Goal: Use online tool/utility: Utilize a website feature to perform a specific function

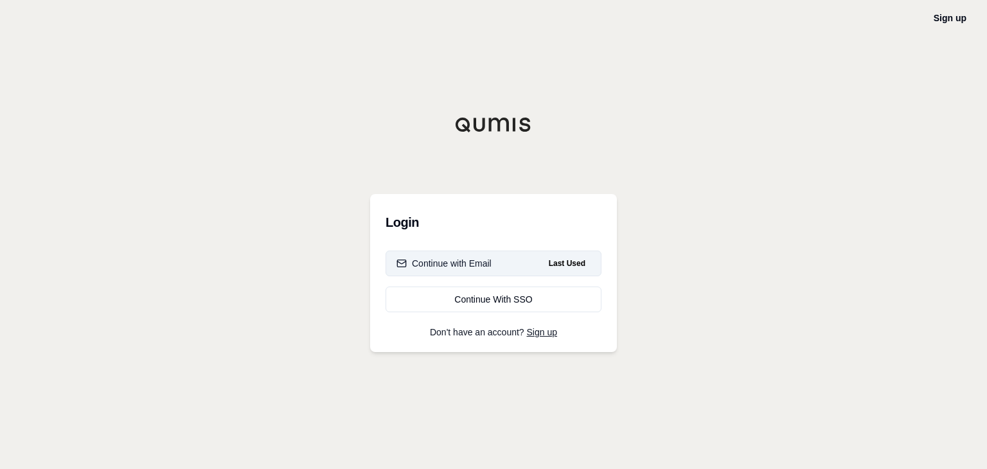
click at [465, 260] on div "Continue with Email" at bounding box center [444, 263] width 95 height 13
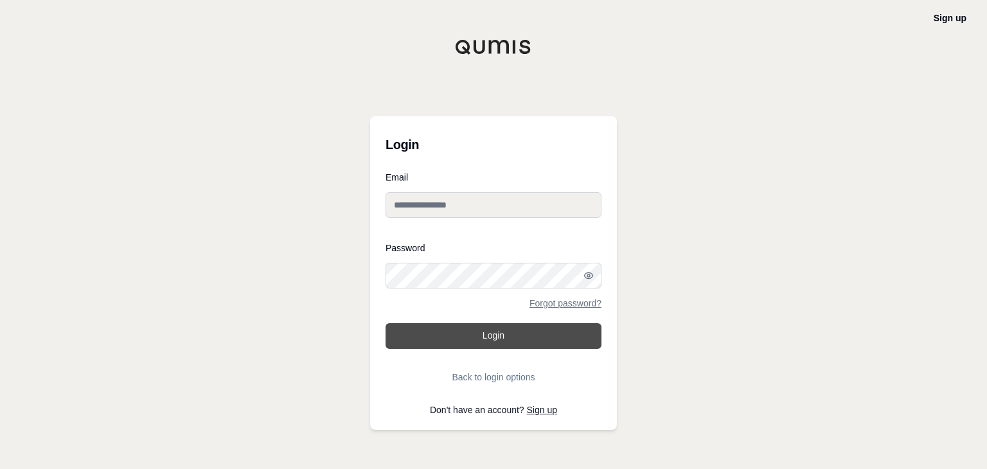
type input "**********"
click at [502, 335] on button "Login" at bounding box center [494, 336] width 216 height 26
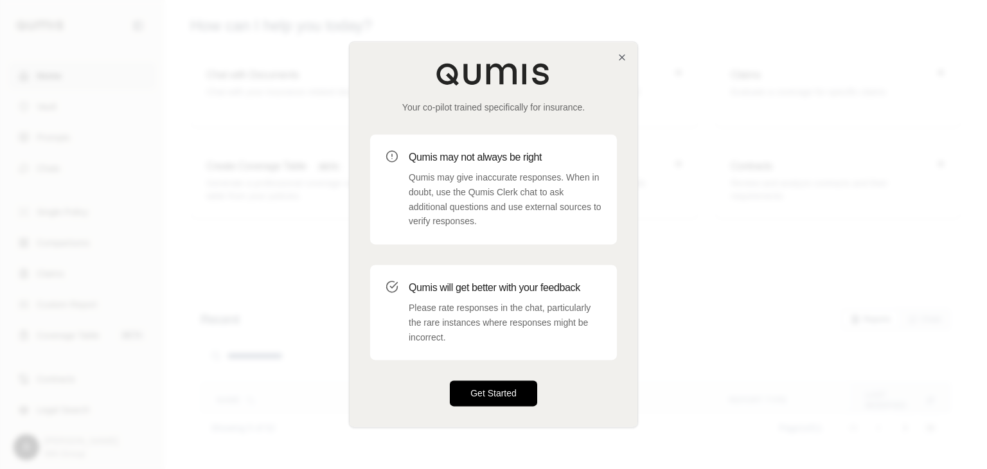
click at [491, 393] on button "Get Started" at bounding box center [493, 394] width 87 height 26
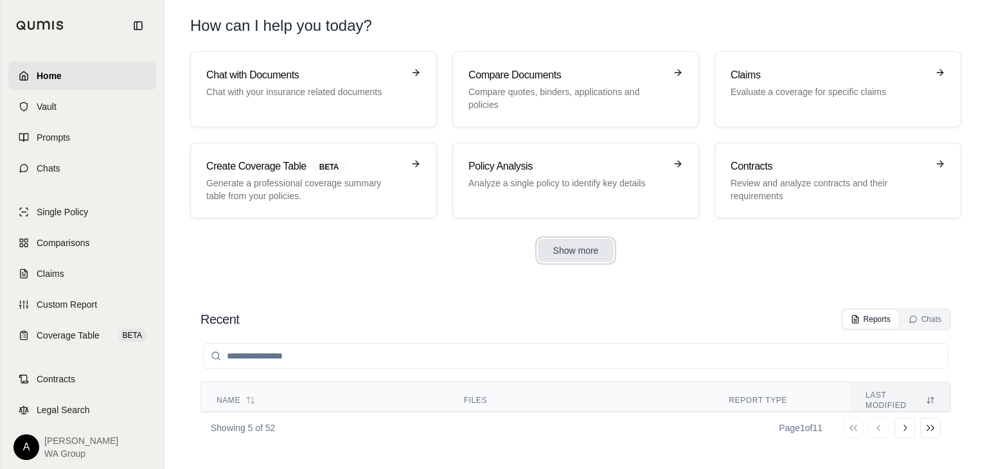
click at [586, 255] on button "Show more" at bounding box center [576, 250] width 76 height 23
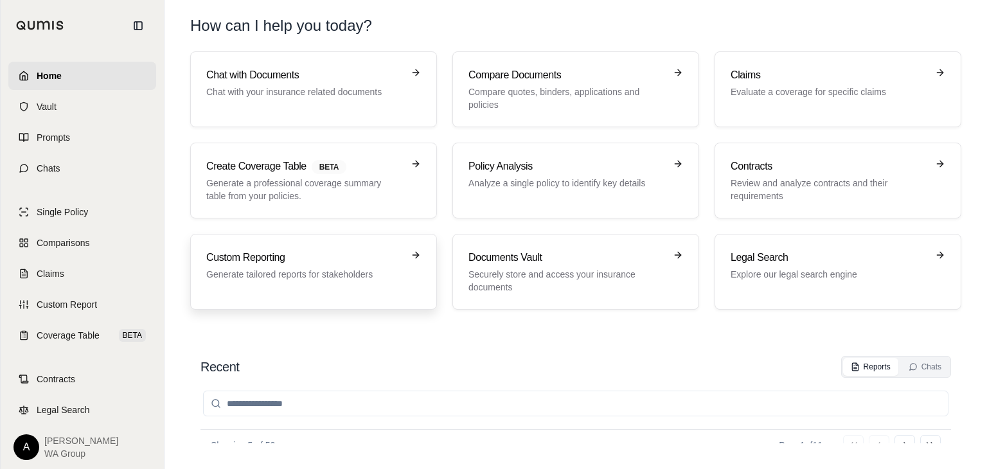
click at [249, 271] on p "Generate tailored reports for stakeholders" at bounding box center [304, 274] width 197 height 13
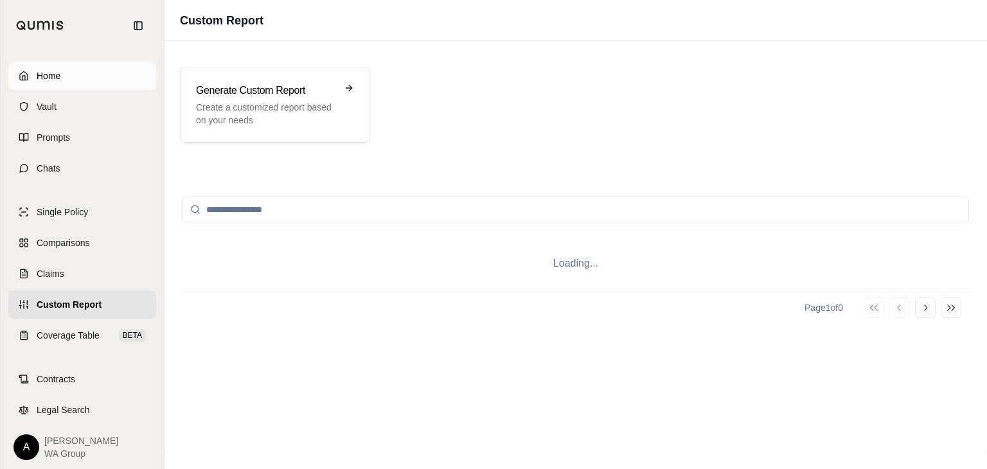
click at [51, 70] on span "Home" at bounding box center [49, 75] width 24 height 13
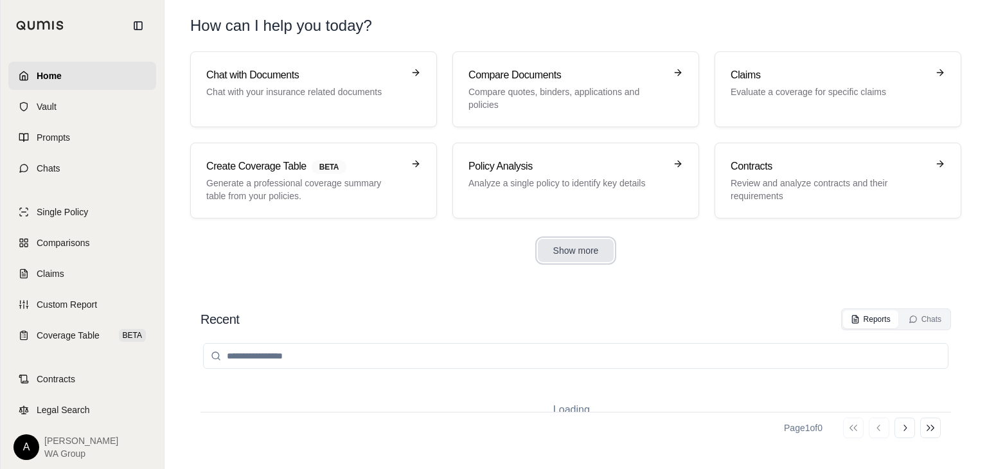
click at [564, 245] on button "Show more" at bounding box center [576, 250] width 76 height 23
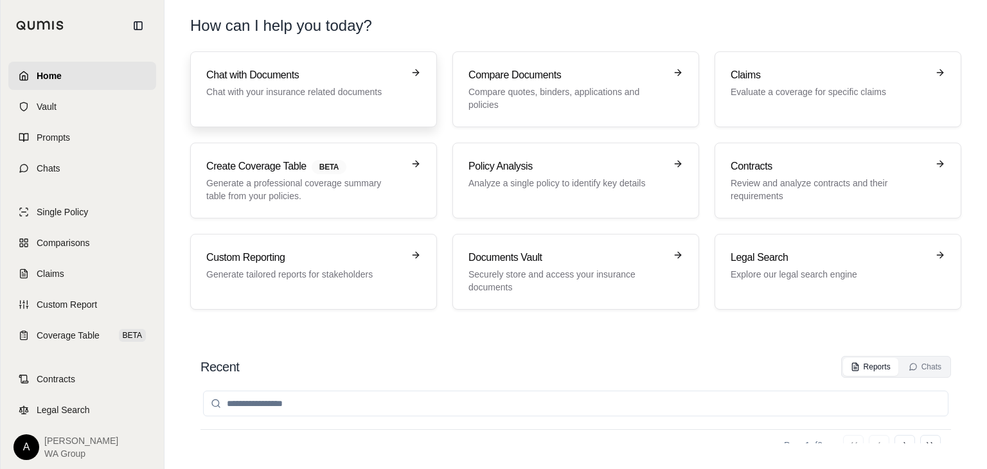
click at [270, 83] on div "Chat with Documents Chat with your insurance related documents" at bounding box center [304, 82] width 197 height 31
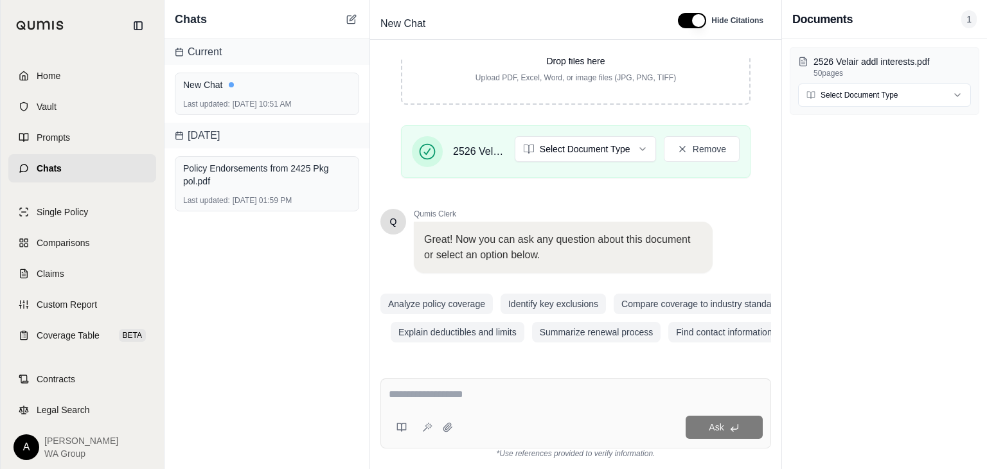
scroll to position [248, 0]
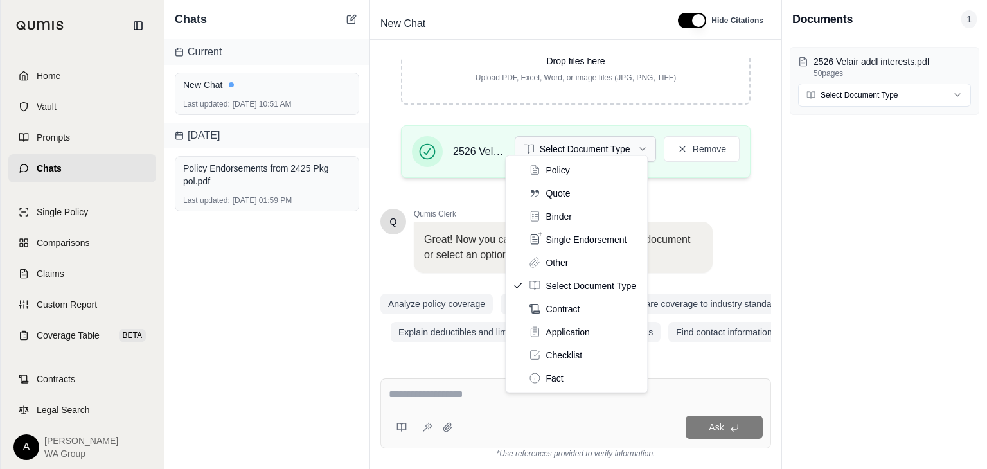
click at [634, 140] on html "Home Vault Prompts Chats Single Policy Comparisons Claims Custom Report Coverag…" at bounding box center [493, 234] width 987 height 469
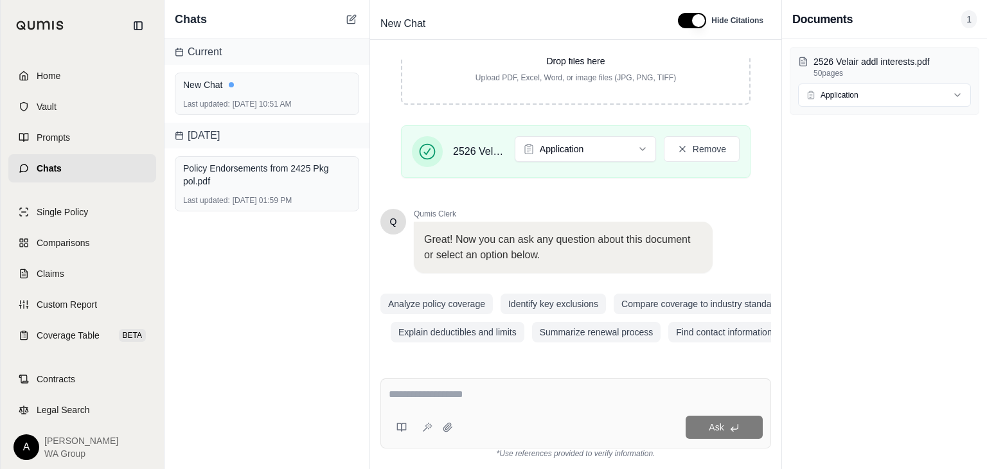
click at [498, 396] on textarea at bounding box center [576, 394] width 374 height 15
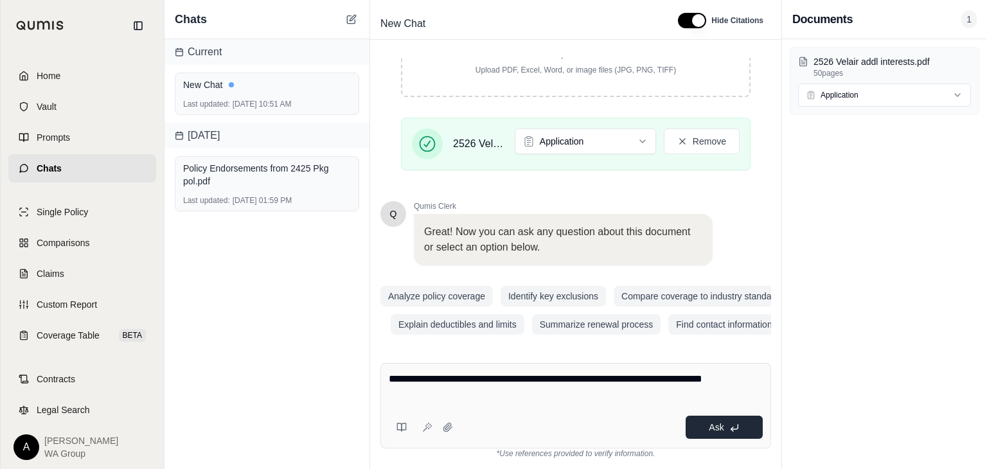
type textarea "**********"
click at [721, 427] on span "Ask" at bounding box center [716, 427] width 15 height 10
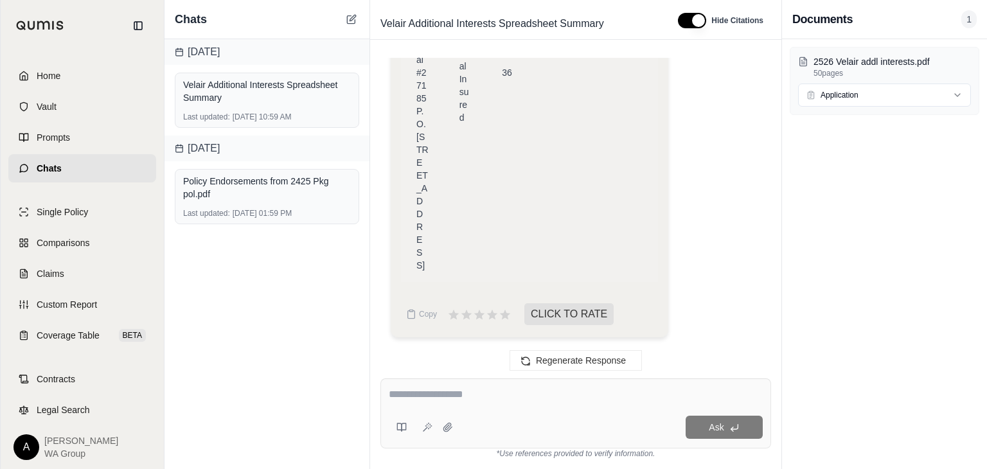
scroll to position [73239, 0]
click at [419, 314] on span "Copy" at bounding box center [428, 314] width 18 height 10
click at [307, 422] on div "[DATE] Velair Additional Interests Spreadsheet Summary Last updated: [DATE] 10:…" at bounding box center [267, 254] width 205 height 430
click at [44, 73] on span "Home" at bounding box center [49, 75] width 24 height 13
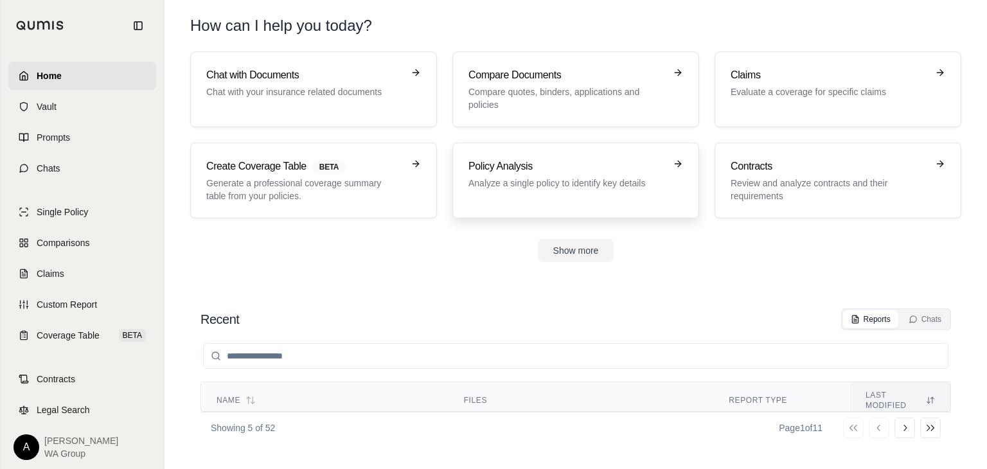
click at [564, 184] on p "Analyze a single policy to identify key details" at bounding box center [567, 183] width 197 height 13
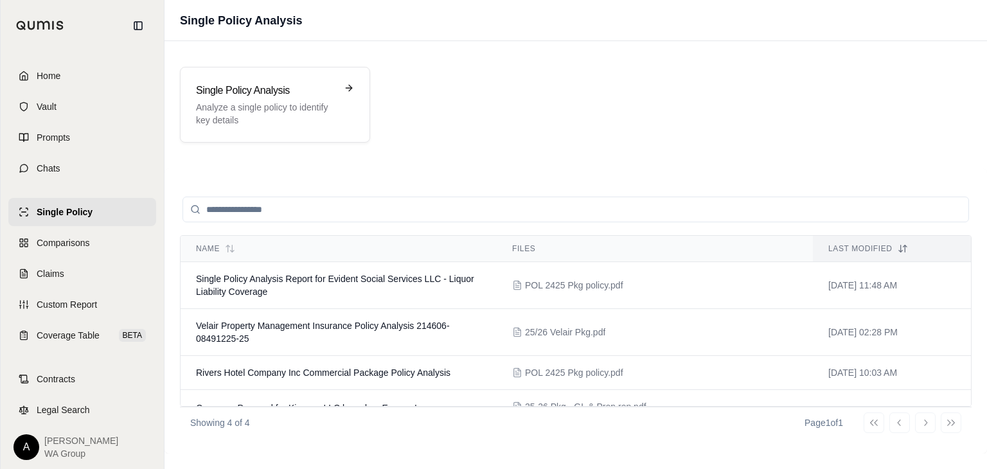
click at [559, 119] on div "Single Policy Analysis Analyze a single policy to identify key details" at bounding box center [576, 105] width 792 height 76
click at [39, 73] on span "Home" at bounding box center [49, 75] width 24 height 13
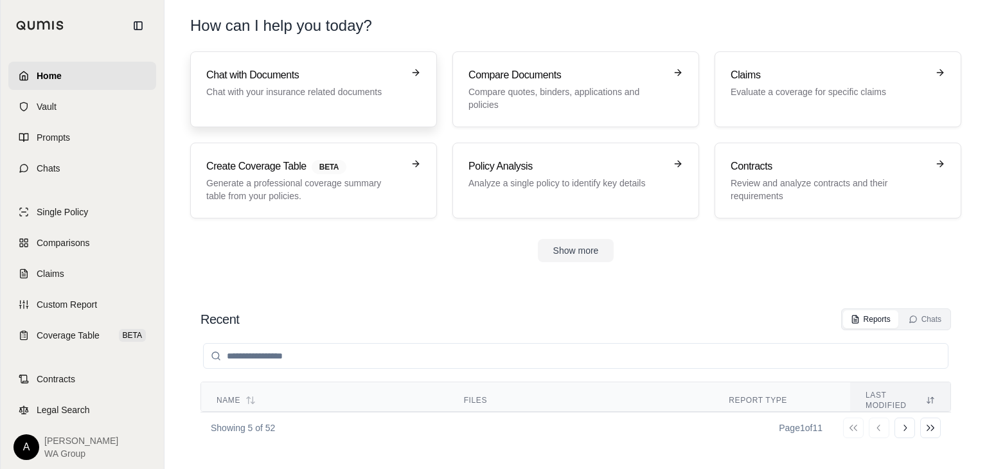
click at [249, 86] on p "Chat with your insurance related documents" at bounding box center [304, 91] width 197 height 13
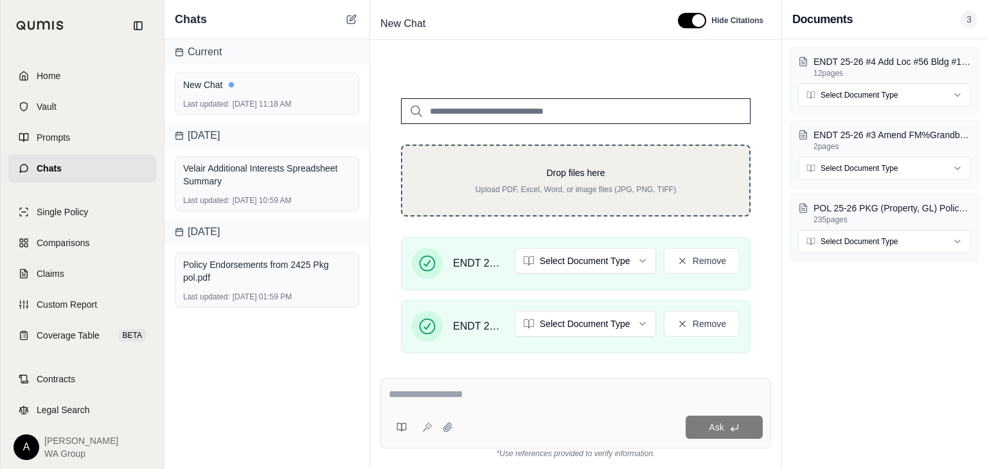
scroll to position [193, 0]
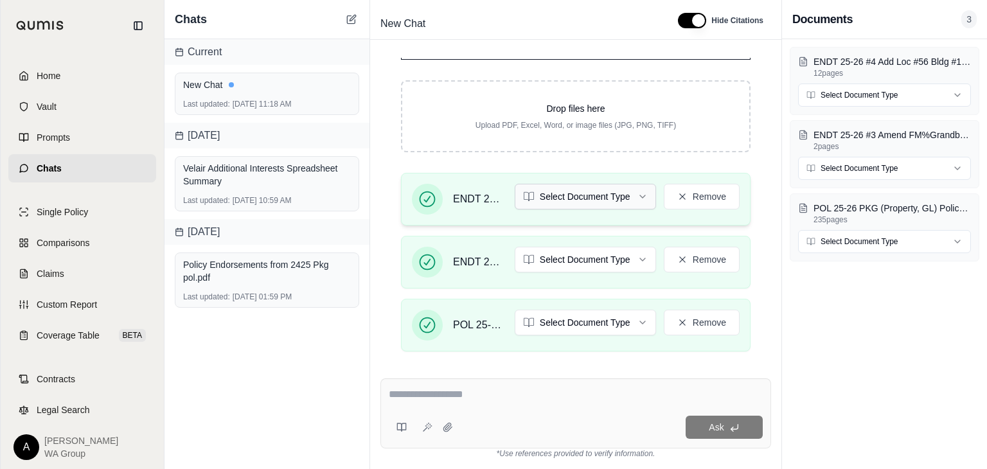
click at [631, 194] on html "Home Vault Prompts Chats Single Policy Comparisons Claims Custom Report Coverag…" at bounding box center [493, 234] width 987 height 469
click at [616, 255] on html "Home Vault Prompts Chats Single Policy Comparisons Claims Custom Report Coverag…" at bounding box center [493, 234] width 987 height 469
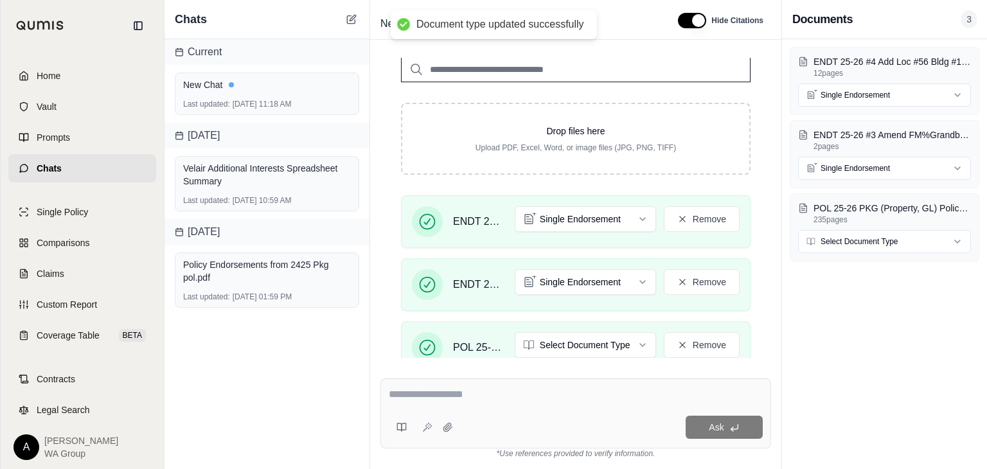
scroll to position [321, 0]
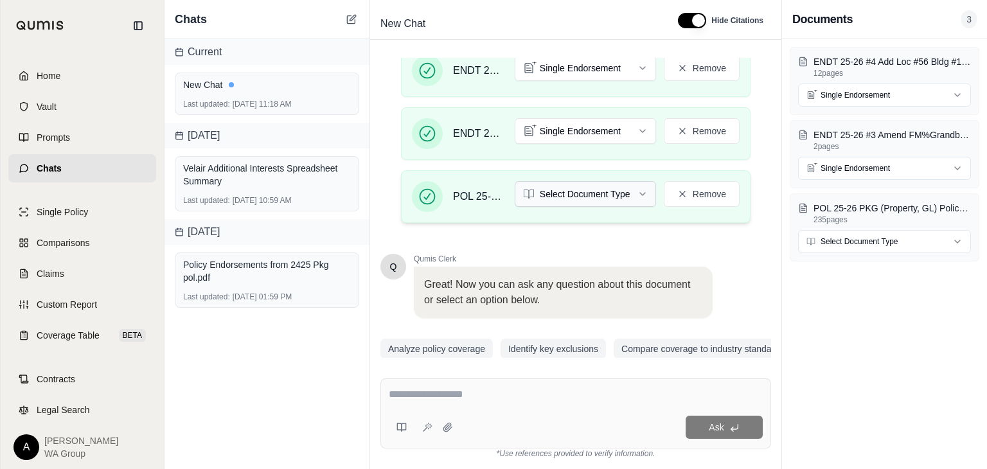
click at [578, 187] on html "Document type updated successfully Home Vault Prompts Chats Single Policy Compa…" at bounding box center [493, 234] width 987 height 469
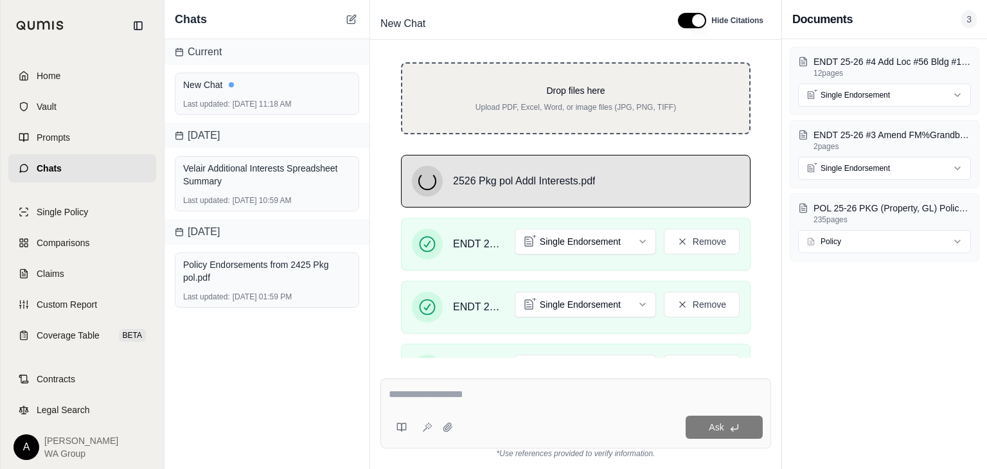
scroll to position [257, 0]
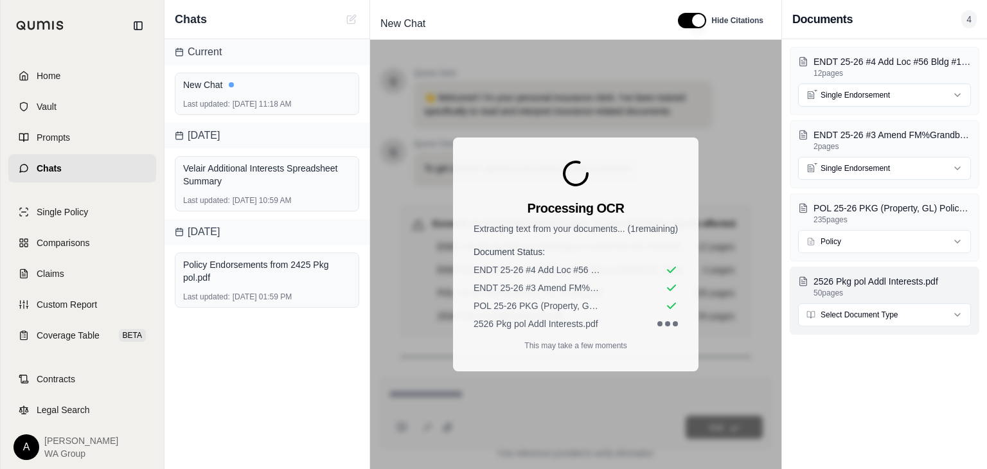
click at [960, 310] on html "Home Vault Prompts Chats Single Policy Comparisons Claims Custom Report Coverag…" at bounding box center [493, 234] width 987 height 469
click at [642, 183] on div "Processing OCR Extracting text from your documents... ( 1 remaining) Document S…" at bounding box center [576, 255] width 246 height 234
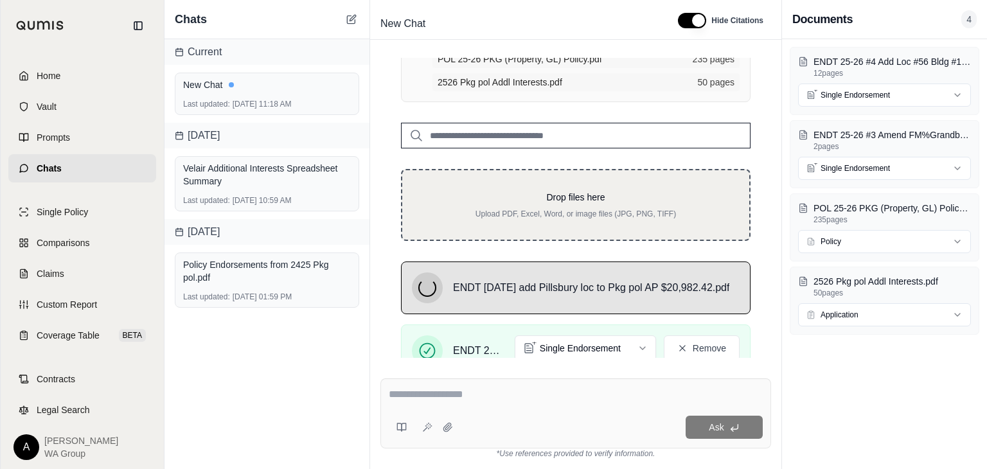
scroll to position [280, 0]
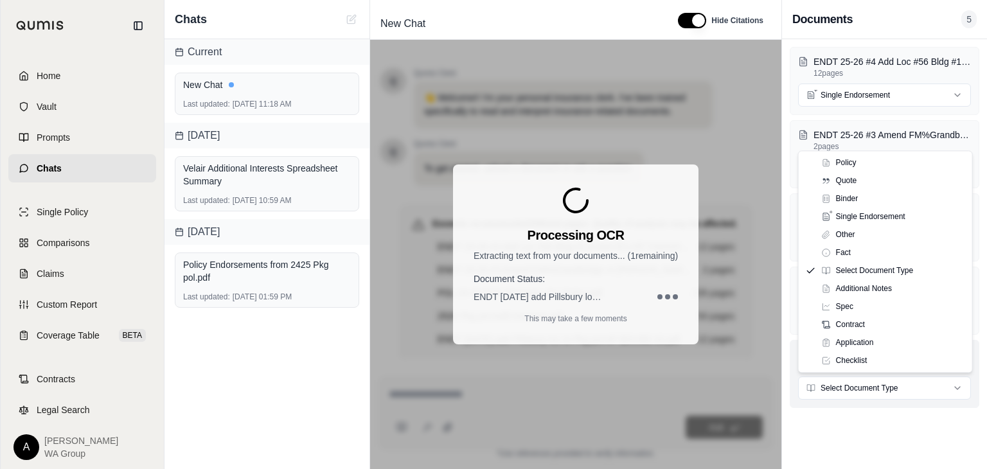
click at [961, 386] on html "Home Vault Prompts Chats Single Policy Comparisons Claims Custom Report Coverag…" at bounding box center [493, 234] width 987 height 469
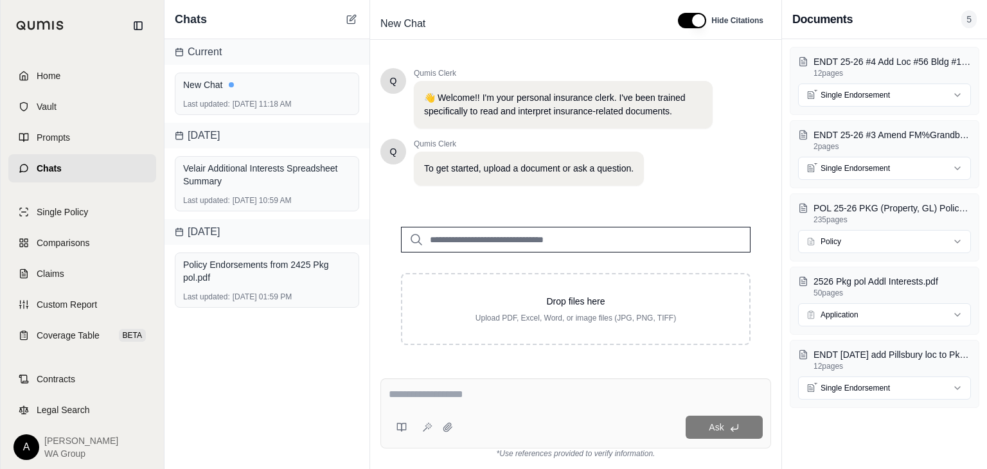
scroll to position [0, 0]
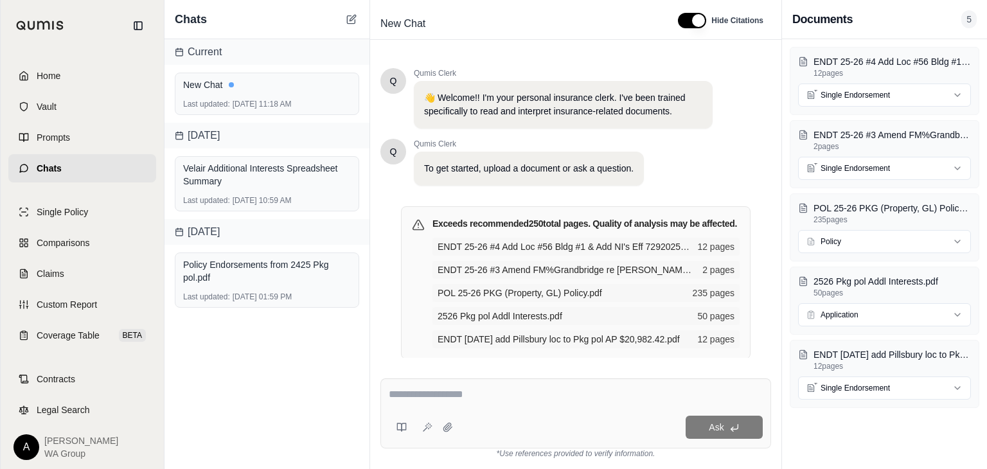
click at [471, 397] on textarea at bounding box center [576, 394] width 374 height 15
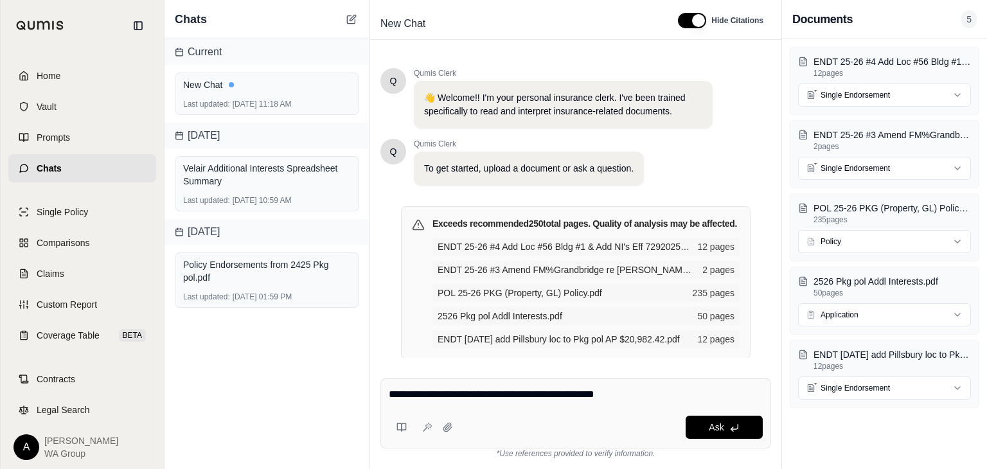
click at [519, 395] on textarea "**********" at bounding box center [576, 394] width 374 height 15
click at [634, 396] on textarea "**********" at bounding box center [576, 394] width 374 height 15
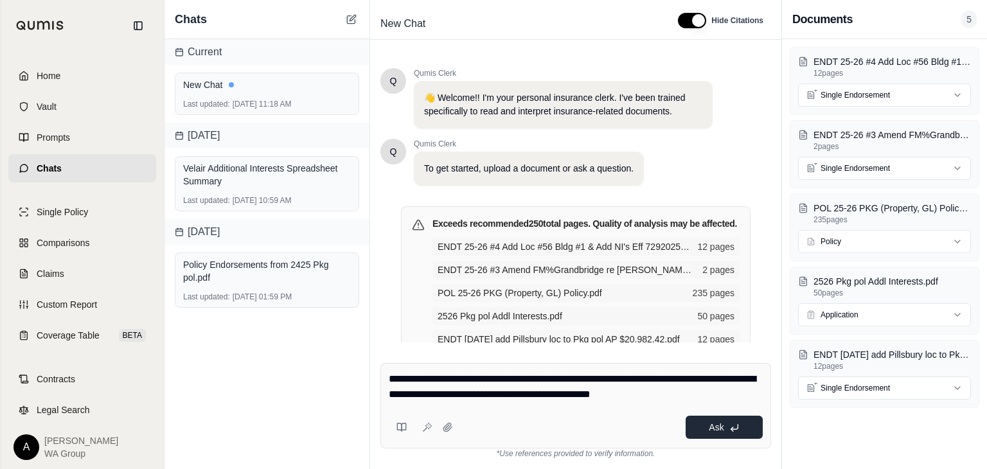
type textarea "**********"
click at [717, 428] on span "Ask" at bounding box center [716, 427] width 15 height 10
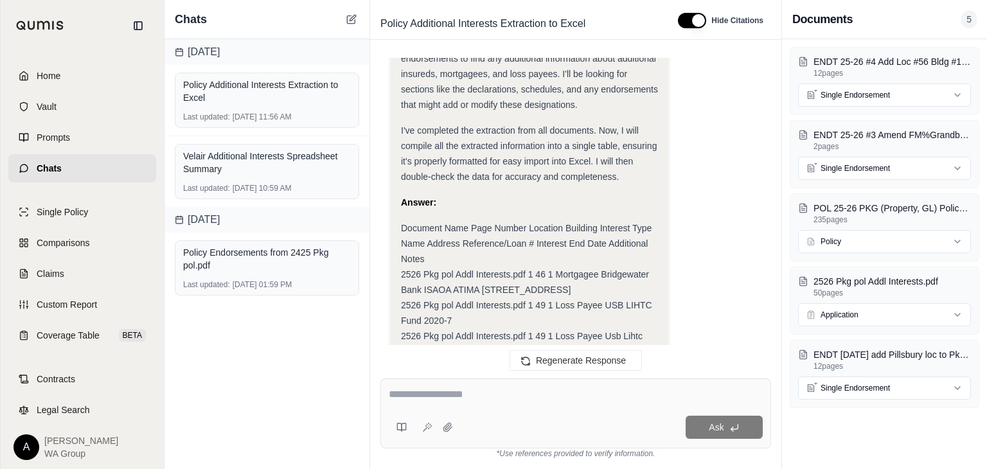
scroll to position [1017, 0]
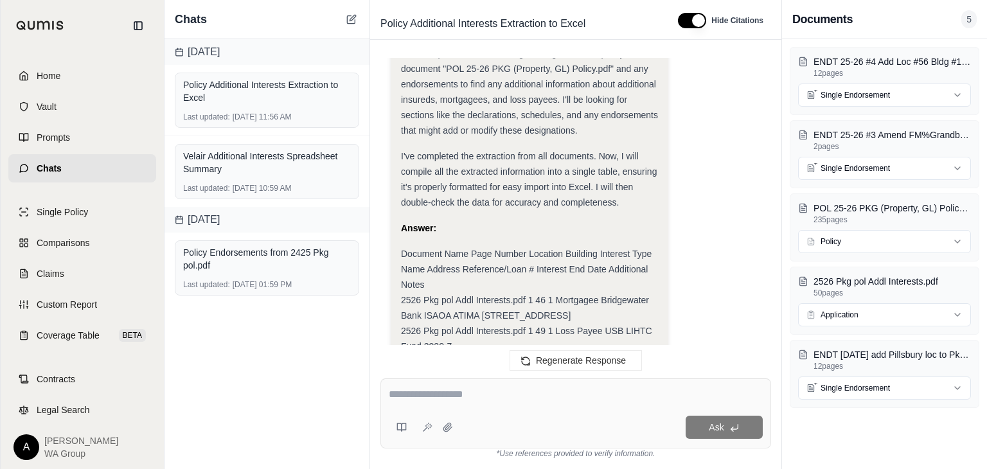
drag, startPoint x: 586, startPoint y: 285, endPoint x: 400, endPoint y: 238, distance: 191.4
copy div "Document Name Page Number Location Building Interest Type Name Address Referenc…"
click at [881, 439] on div "ENDT 25-26 #4 Add Loc #56 Bldg #1 & Add NI's Eff 7292025, AP $20,982.42.pdf 12 …" at bounding box center [884, 254] width 205 height 430
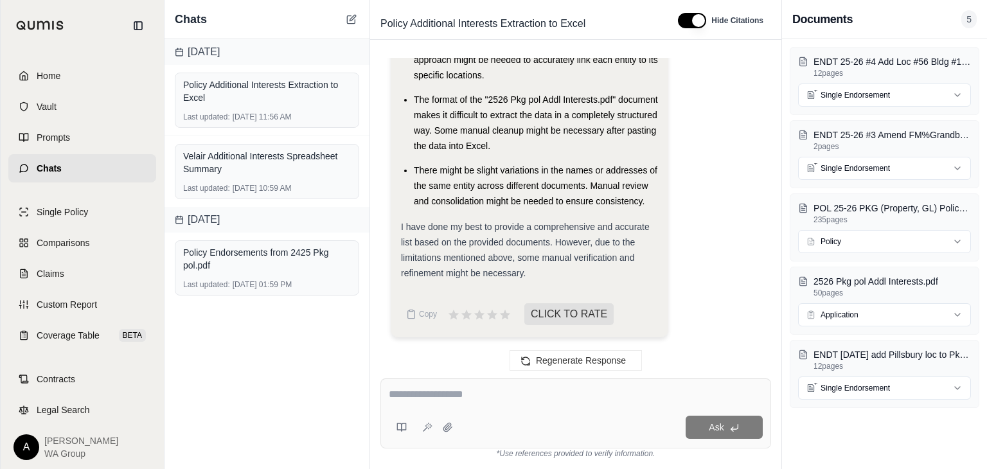
click at [455, 397] on textarea at bounding box center [576, 394] width 374 height 15
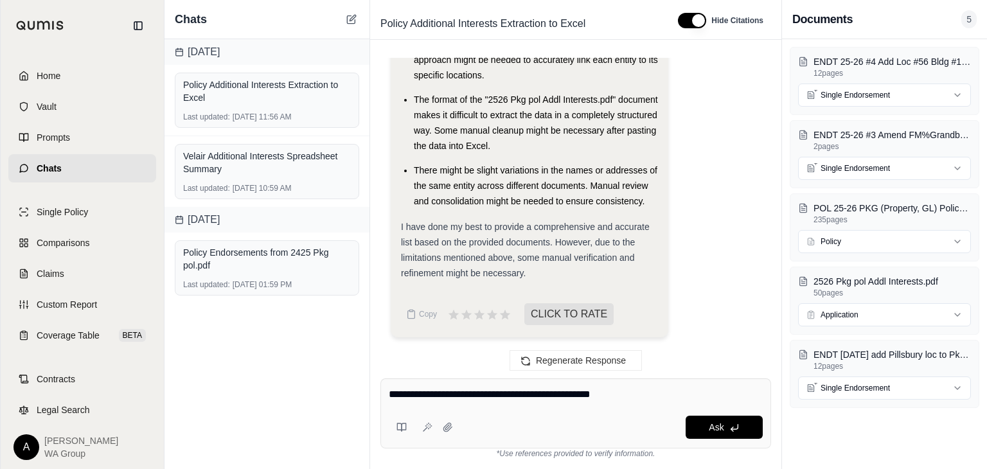
type textarea "**********"
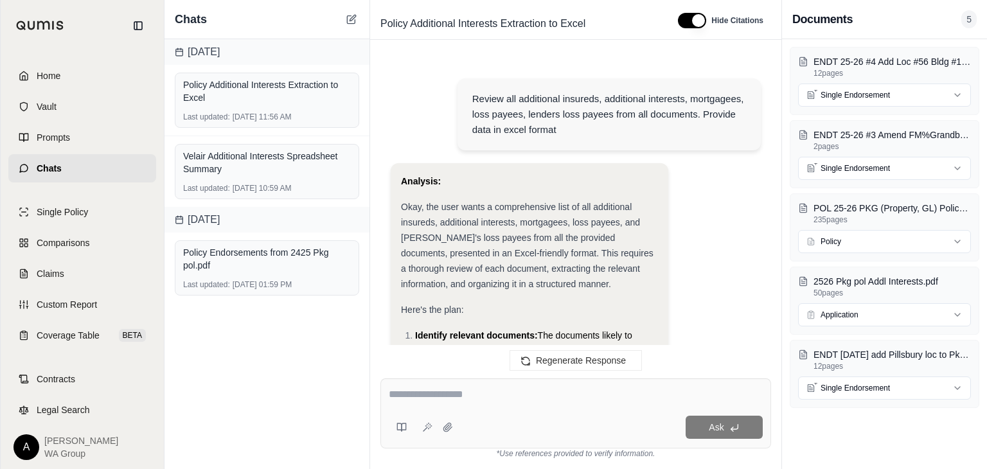
scroll to position [5989, 0]
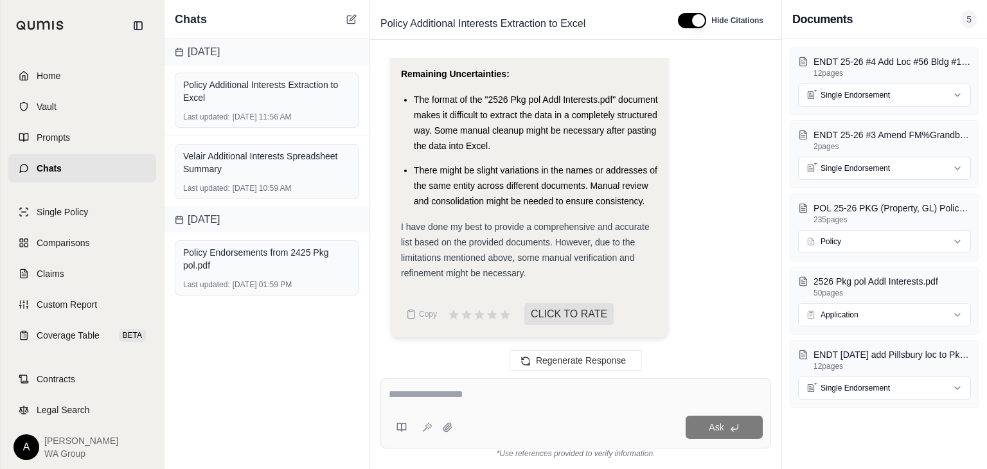
click at [431, 391] on textarea at bounding box center [576, 394] width 374 height 15
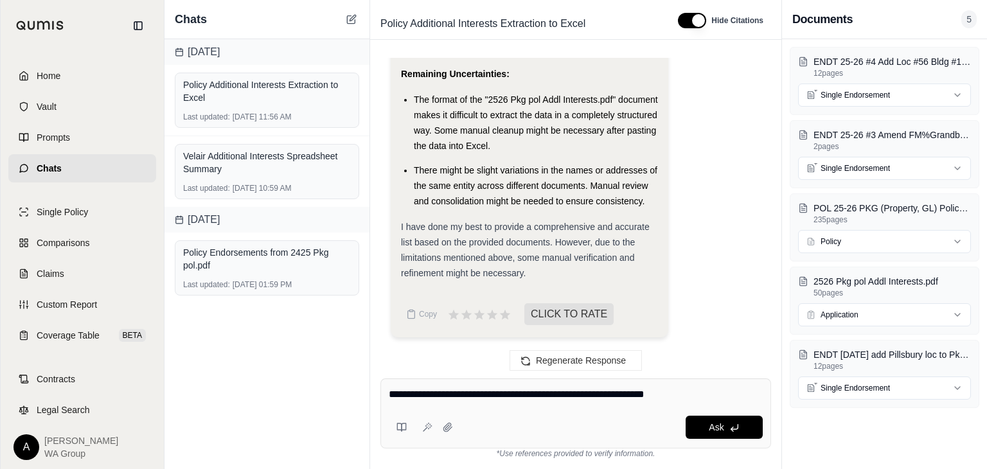
type textarea "**********"
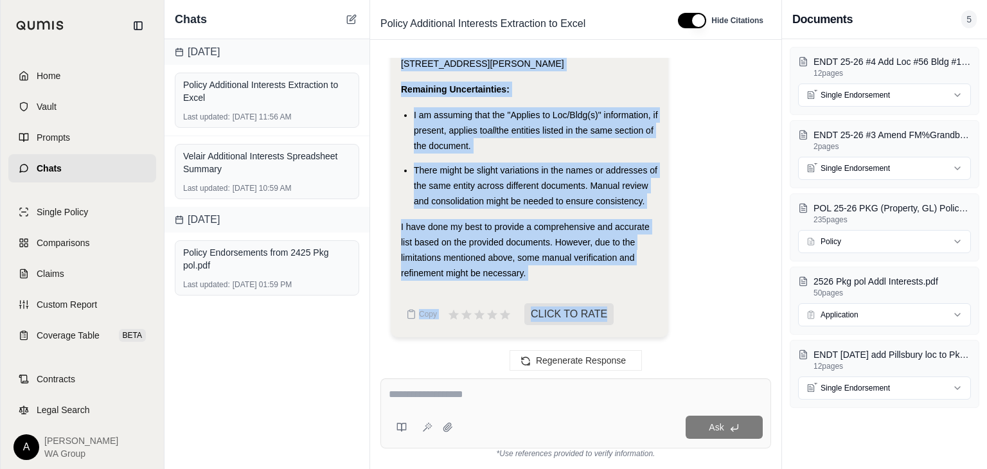
scroll to position [7820, 0]
drag, startPoint x: 401, startPoint y: 175, endPoint x: 589, endPoint y: 165, distance: 188.6
copy div "ENDT [DATE] add Pillsbury loc to Pkg pol AP $20,982.42.pdf 3 56 1 Loss Payable …"
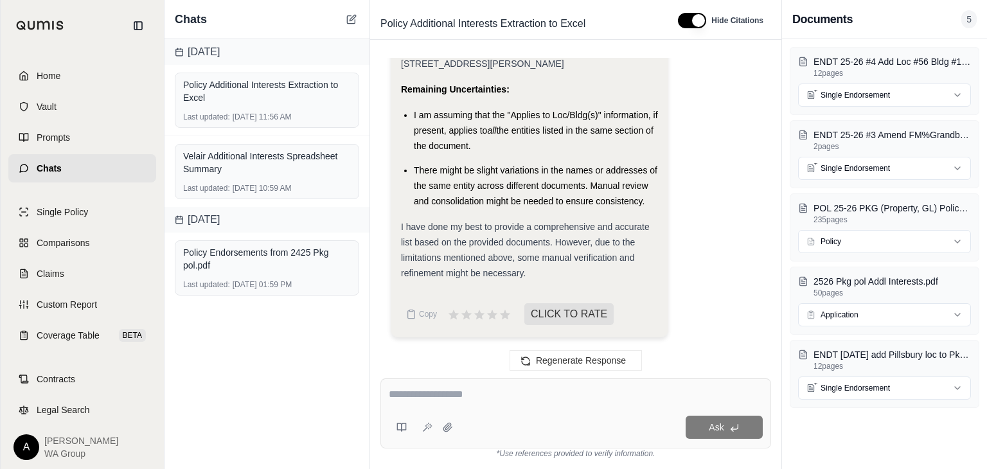
click at [545, 430] on div "Ask" at bounding box center [610, 427] width 305 height 23
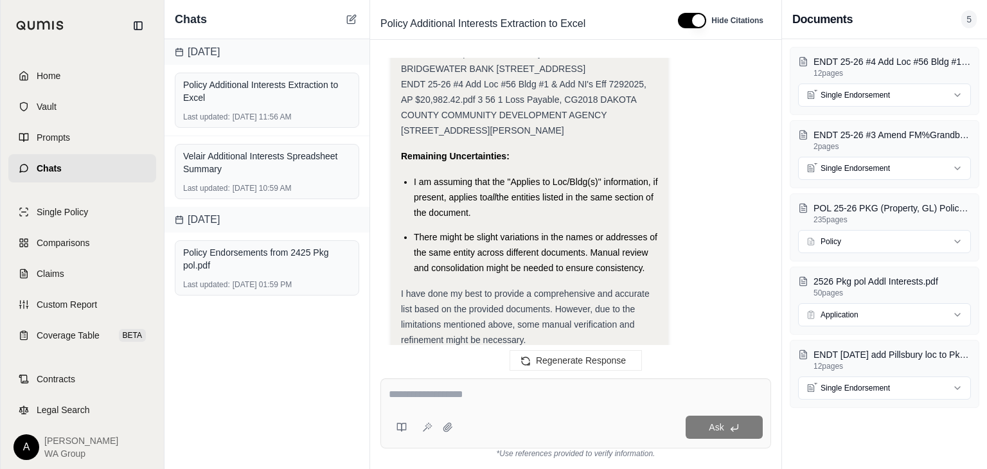
scroll to position [7366, 0]
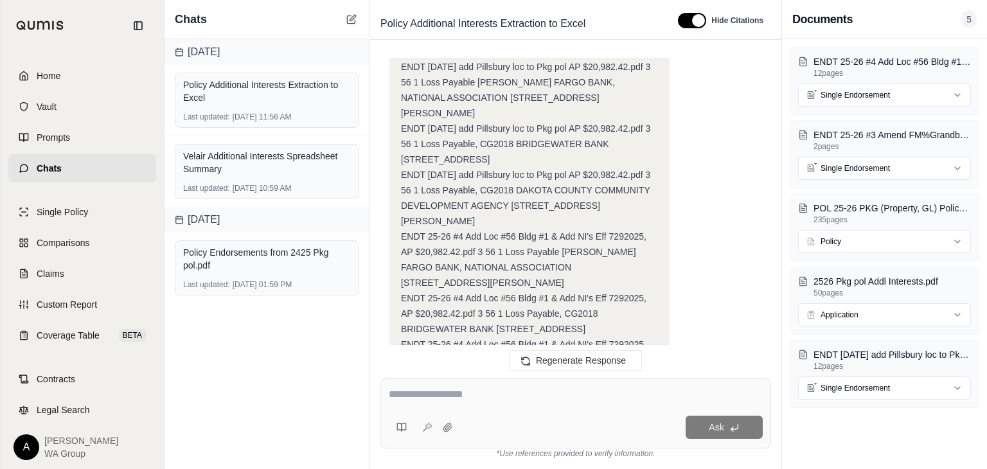
drag, startPoint x: 578, startPoint y: 299, endPoint x: 391, endPoint y: 276, distance: 188.5
copy div "ENDT [DATE] add Pillsbury loc to Pkg pol AP $20,982.42.pdf 3 56 1 Loss Payable …"
